Goal: Find contact information: Find contact information

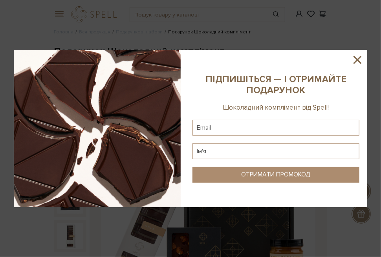
click at [358, 59] on icon at bounding box center [357, 60] width 8 height 8
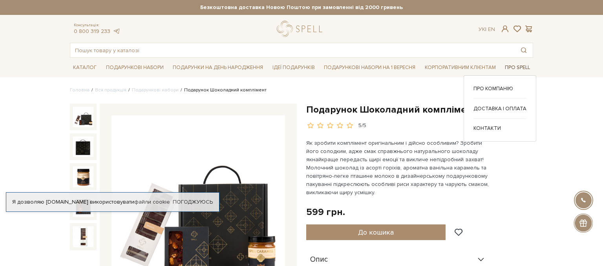
click at [380, 67] on link "Про Spell" at bounding box center [516, 68] width 31 height 12
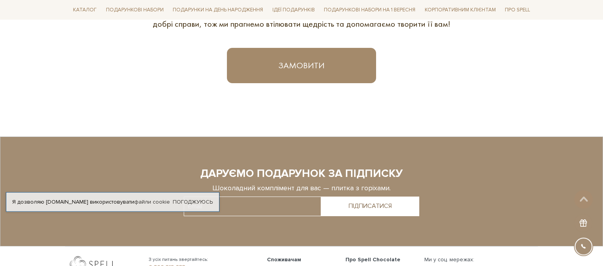
scroll to position [609, 0]
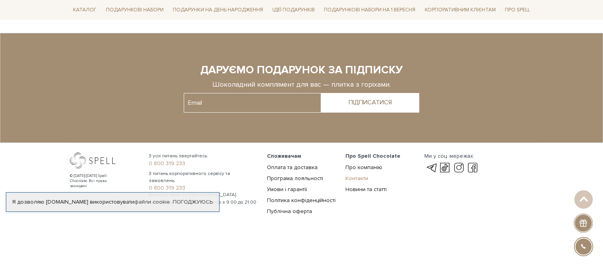
click at [349, 179] on link "Контакти" at bounding box center [356, 178] width 23 height 7
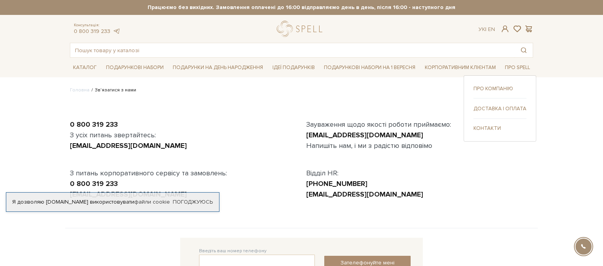
click at [494, 129] on link "Контакти" at bounding box center [499, 128] width 53 height 7
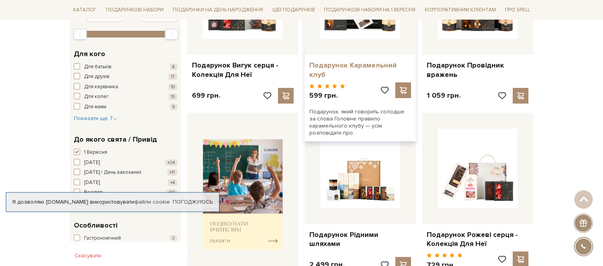
scroll to position [248, 0]
